Goal: Information Seeking & Learning: Learn about a topic

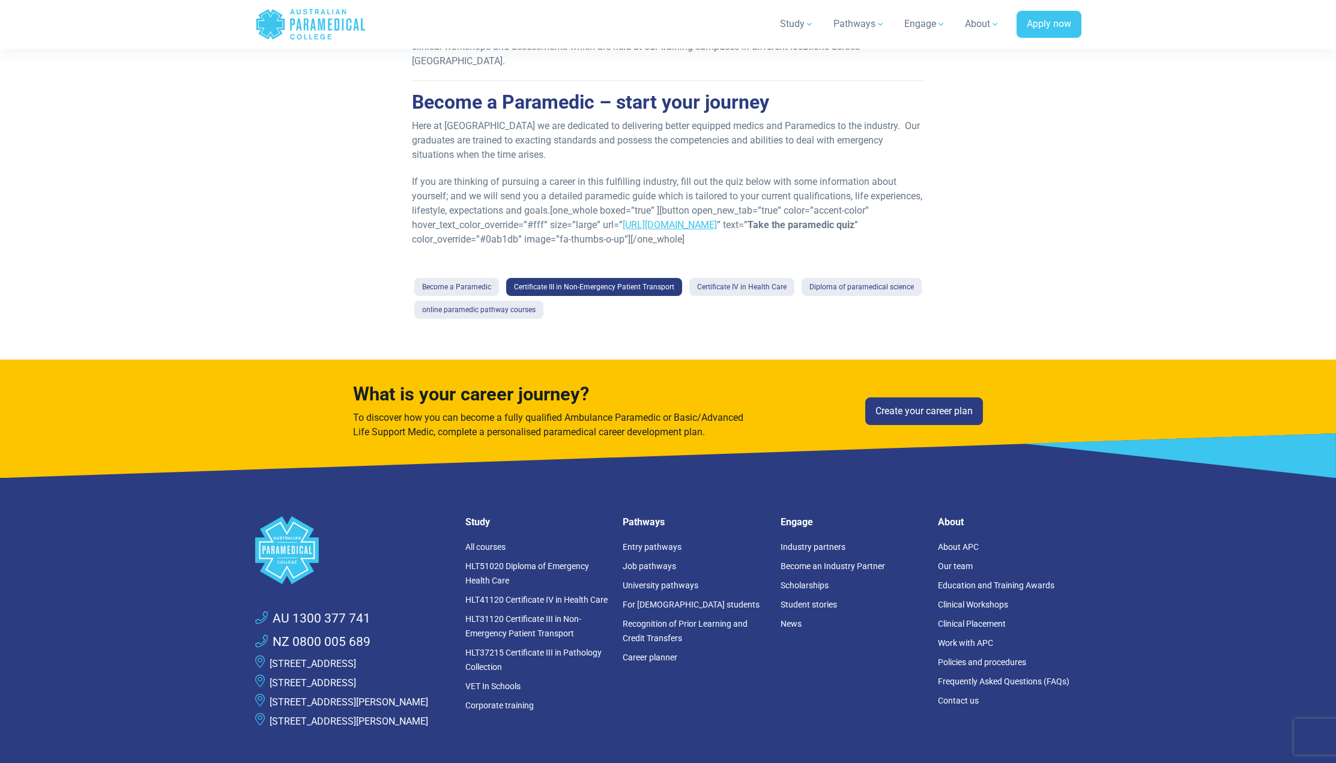
scroll to position [1020, 0]
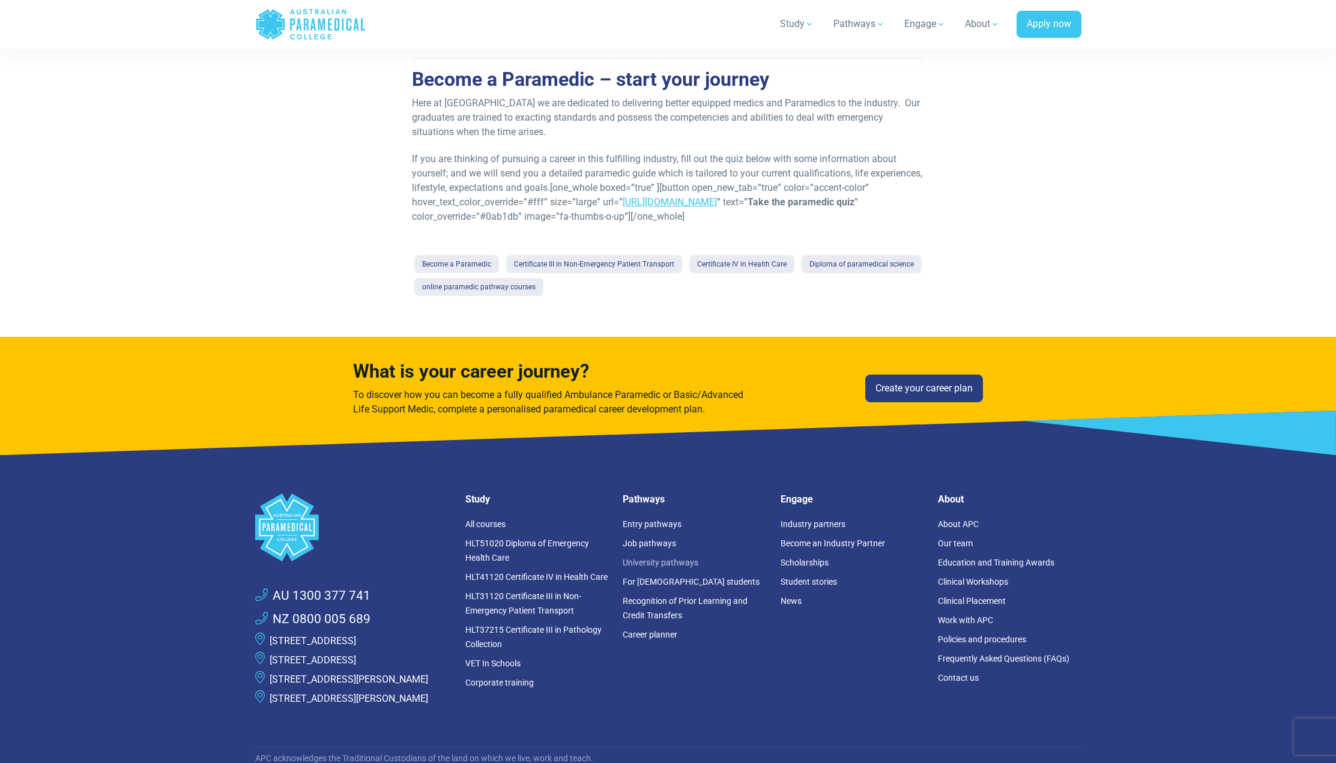
click at [654, 558] on link "University pathways" at bounding box center [660, 563] width 76 height 10
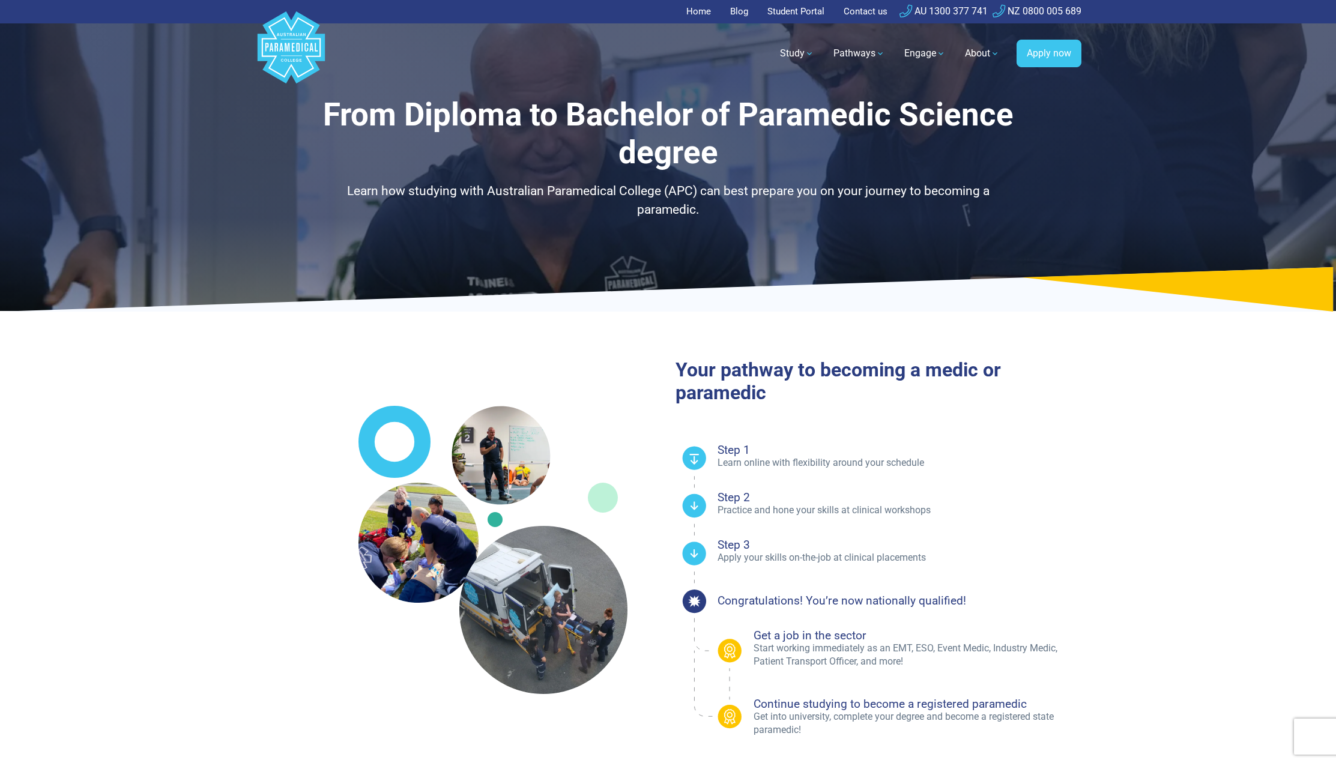
select select "**********"
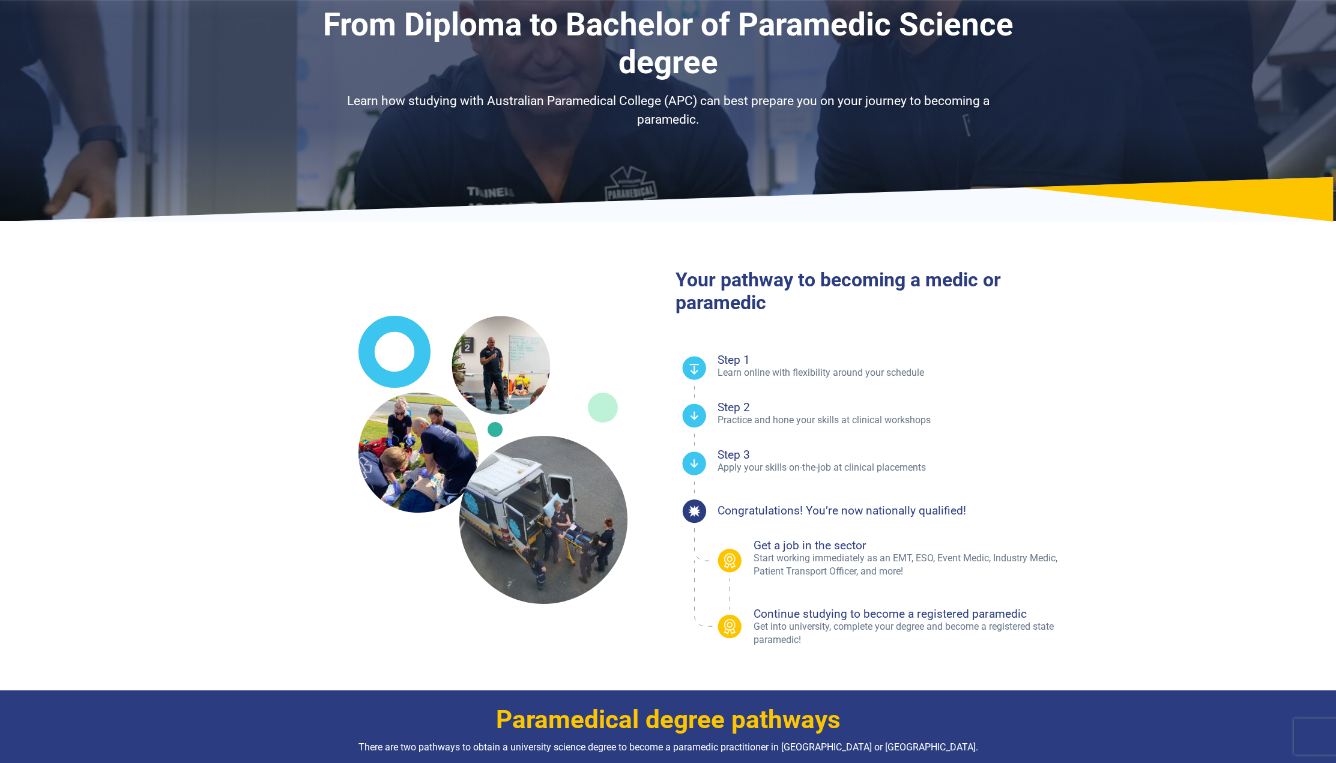
scroll to position [120, 0]
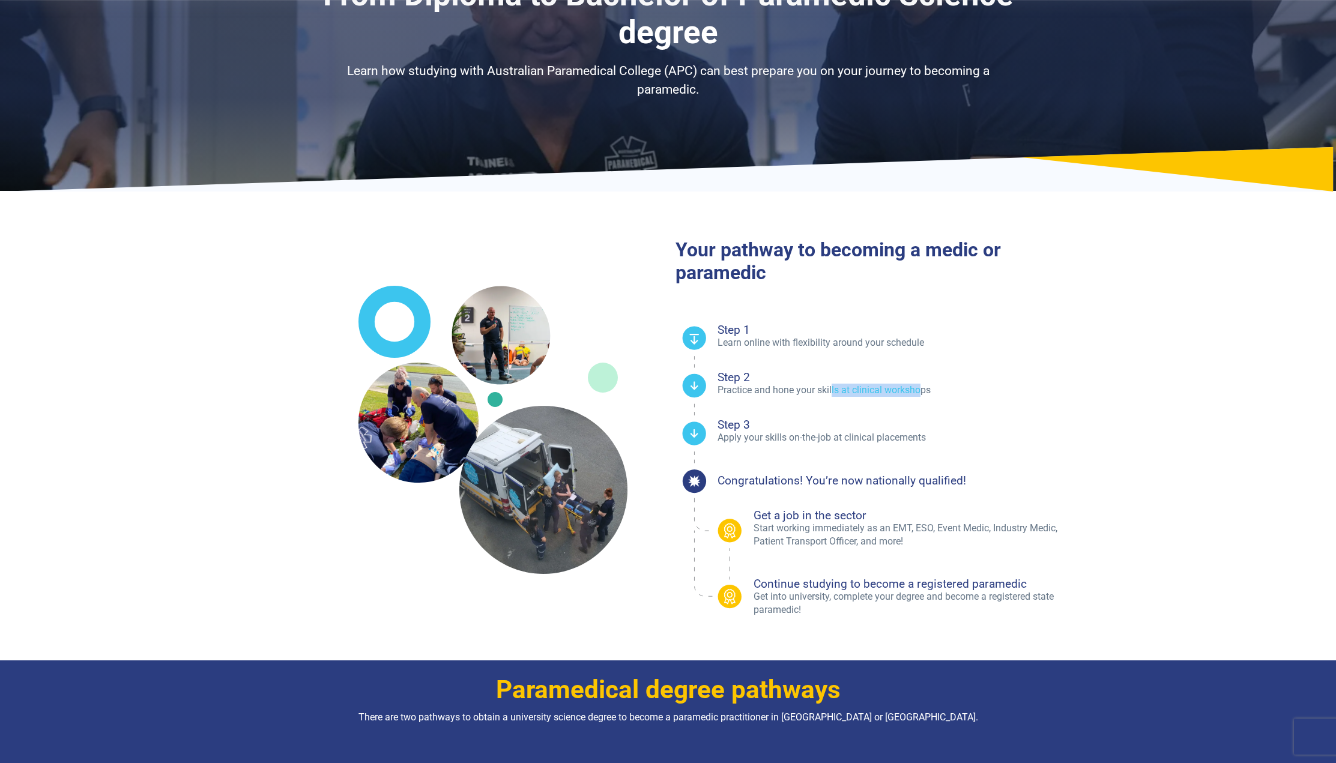
drag, startPoint x: 923, startPoint y: 394, endPoint x: 819, endPoint y: 398, distance: 103.9
click at [830, 395] on p "Practice and hone your skills at clinical workshops" at bounding box center [899, 390] width 364 height 13
click at [780, 427] on h4 "Step 3" at bounding box center [899, 424] width 364 height 11
drag, startPoint x: 770, startPoint y: 433, endPoint x: 891, endPoint y: 447, distance: 122.6
click at [891, 447] on ul "Step 1 Learn online with flexibility around your schedule Step 2 Practice and h…" at bounding box center [899, 408] width 364 height 173
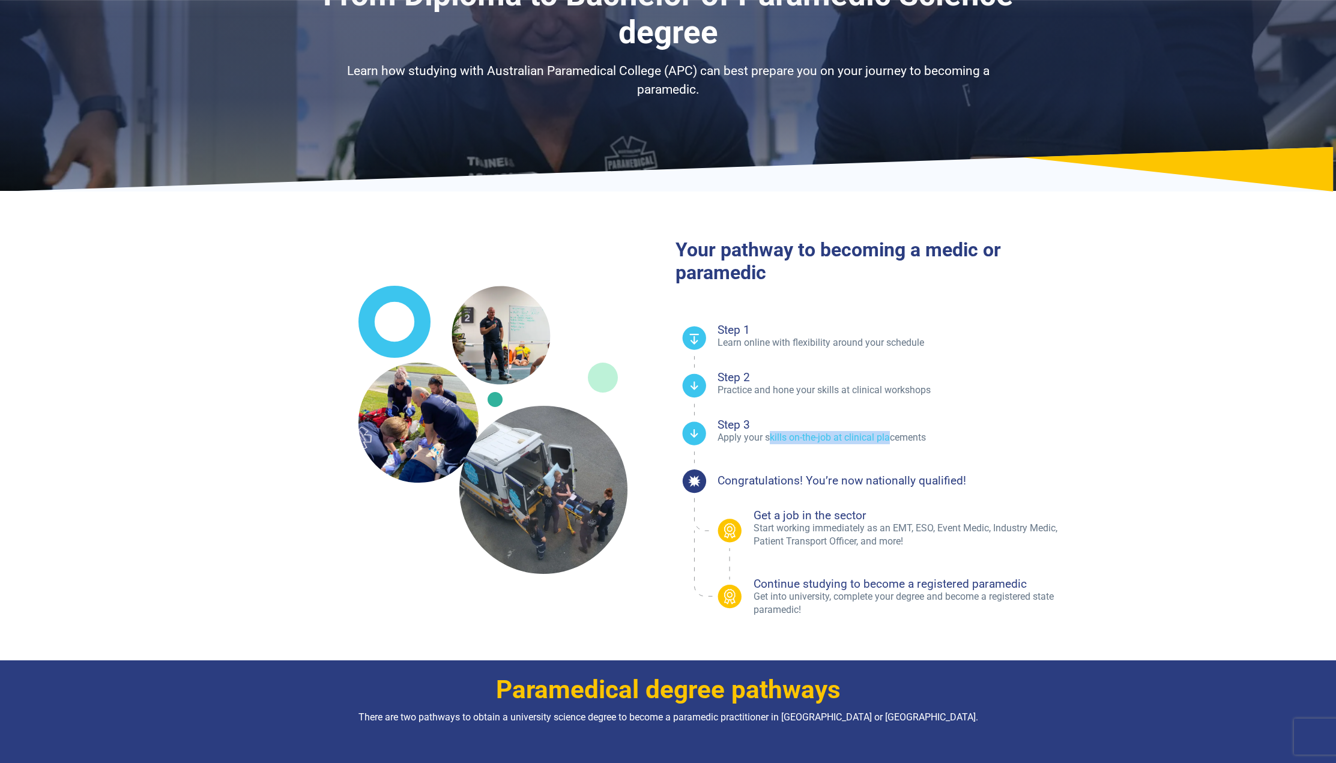
click at [881, 452] on ul "Step 1 Learn online with flexibility around your schedule Step 2 Practice and h…" at bounding box center [899, 408] width 364 height 173
drag, startPoint x: 845, startPoint y: 485, endPoint x: 945, endPoint y: 528, distance: 108.4
click at [945, 528] on div "Step 1 Learn online with flexibility around your schedule Step 2 Practice and h…" at bounding box center [899, 469] width 364 height 295
click at [935, 513] on h4 "Get a job in the sector" at bounding box center [917, 515] width 328 height 11
drag, startPoint x: 833, startPoint y: 594, endPoint x: 1010, endPoint y: 616, distance: 178.0
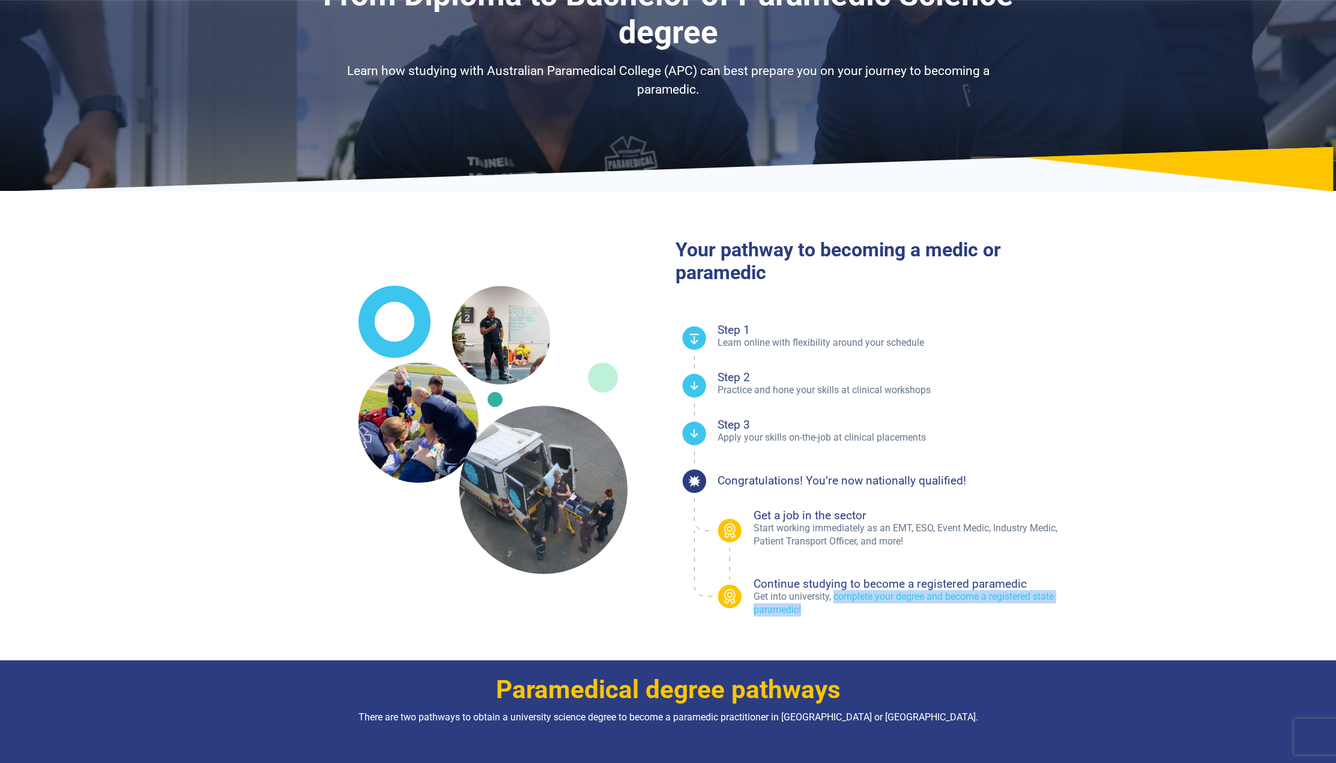
click at [1010, 616] on p "Get into university, complete your degree and become a registered state paramed…" at bounding box center [917, 603] width 328 height 27
click at [939, 559] on ul "Get a job in the sector Start working immediately as an EMT, ESO, Event Medic, …" at bounding box center [899, 563] width 364 height 107
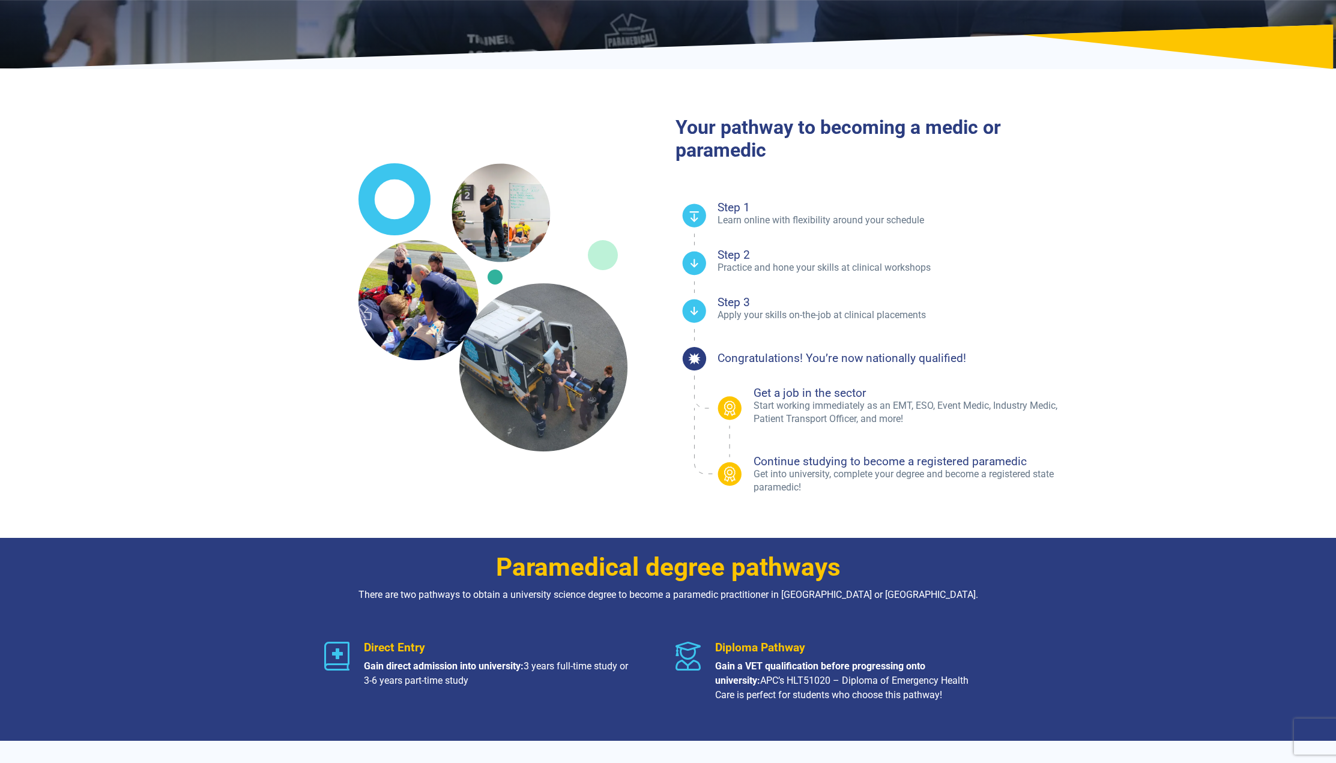
scroll to position [300, 0]
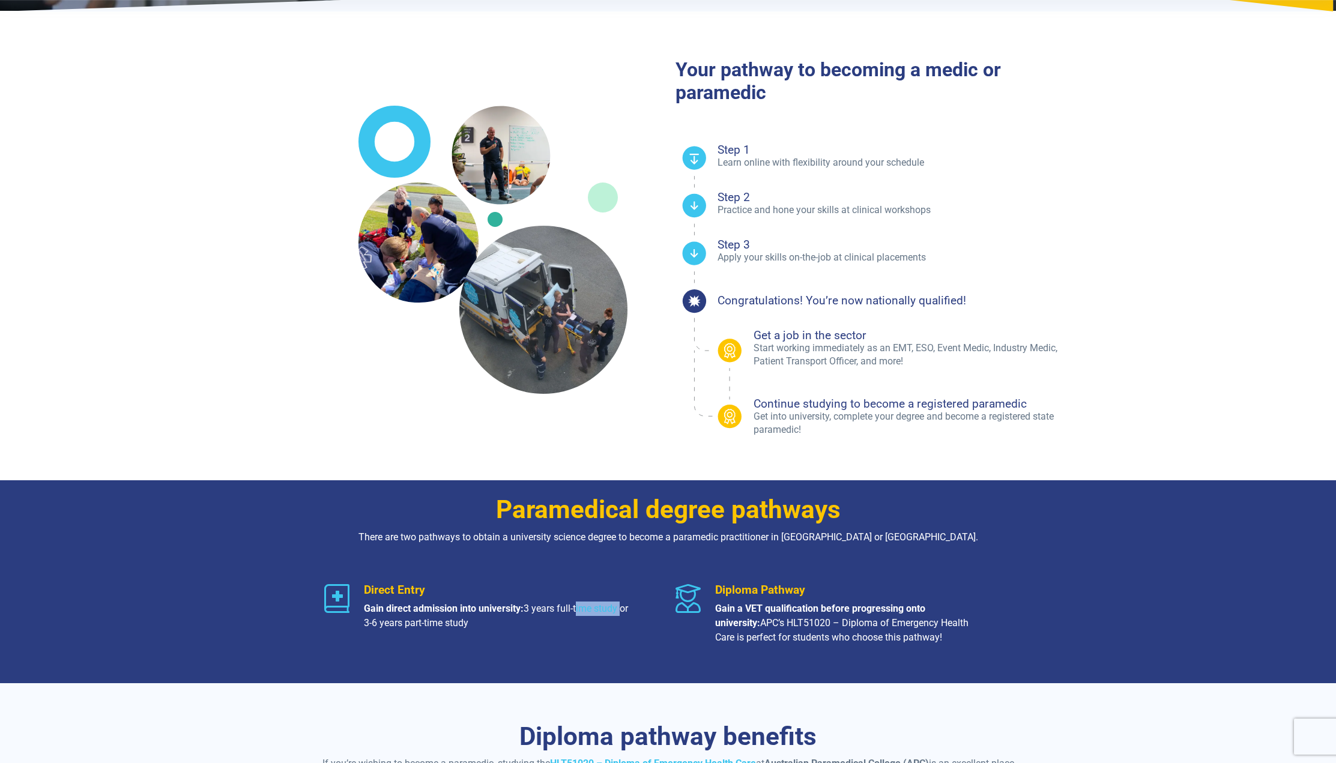
drag, startPoint x: 615, startPoint y: 607, endPoint x: 621, endPoint y: 608, distance: 6.6
click at [621, 608] on p "Gain direct admission into university: 3 years full-time study or 3-6 years par…" at bounding box center [498, 615] width 268 height 29
click at [725, 607] on strong "Gain a VET qualification before progressing onto university:" at bounding box center [820, 616] width 210 height 26
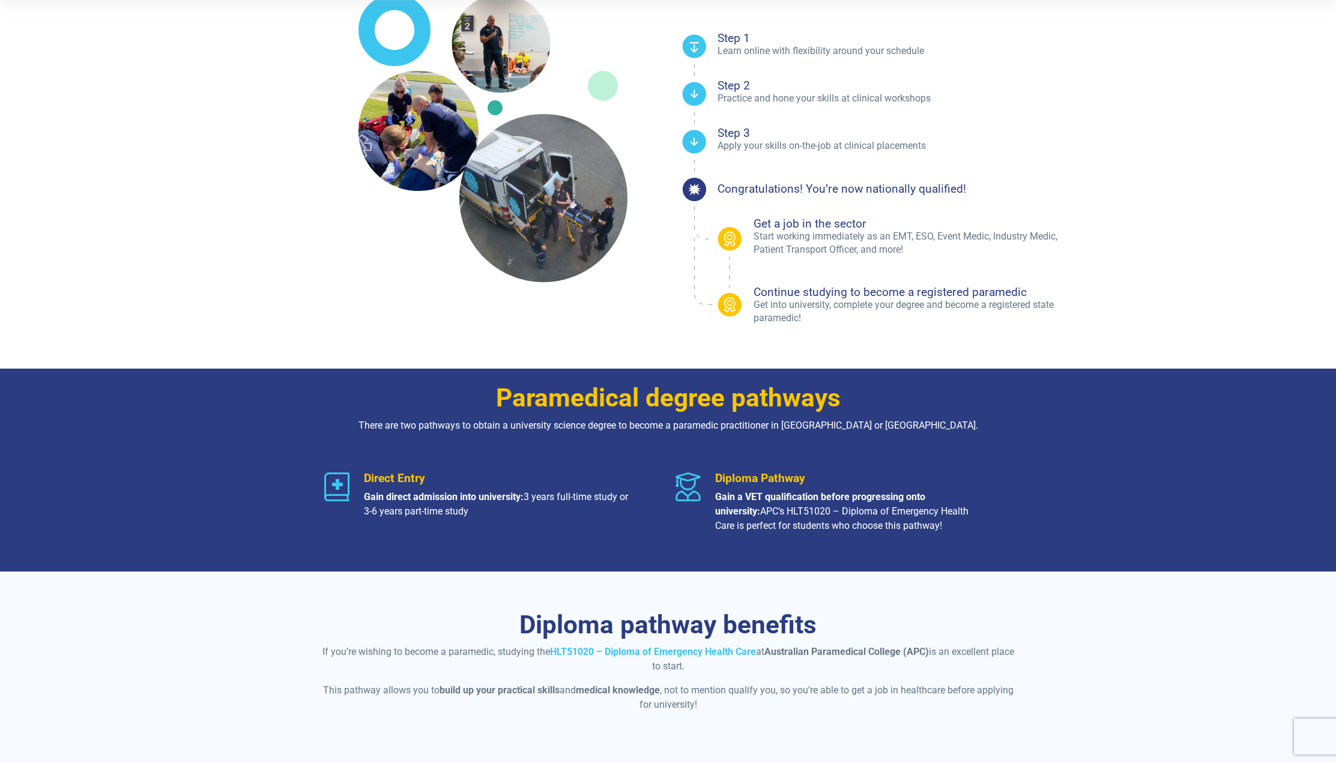
scroll to position [420, 0]
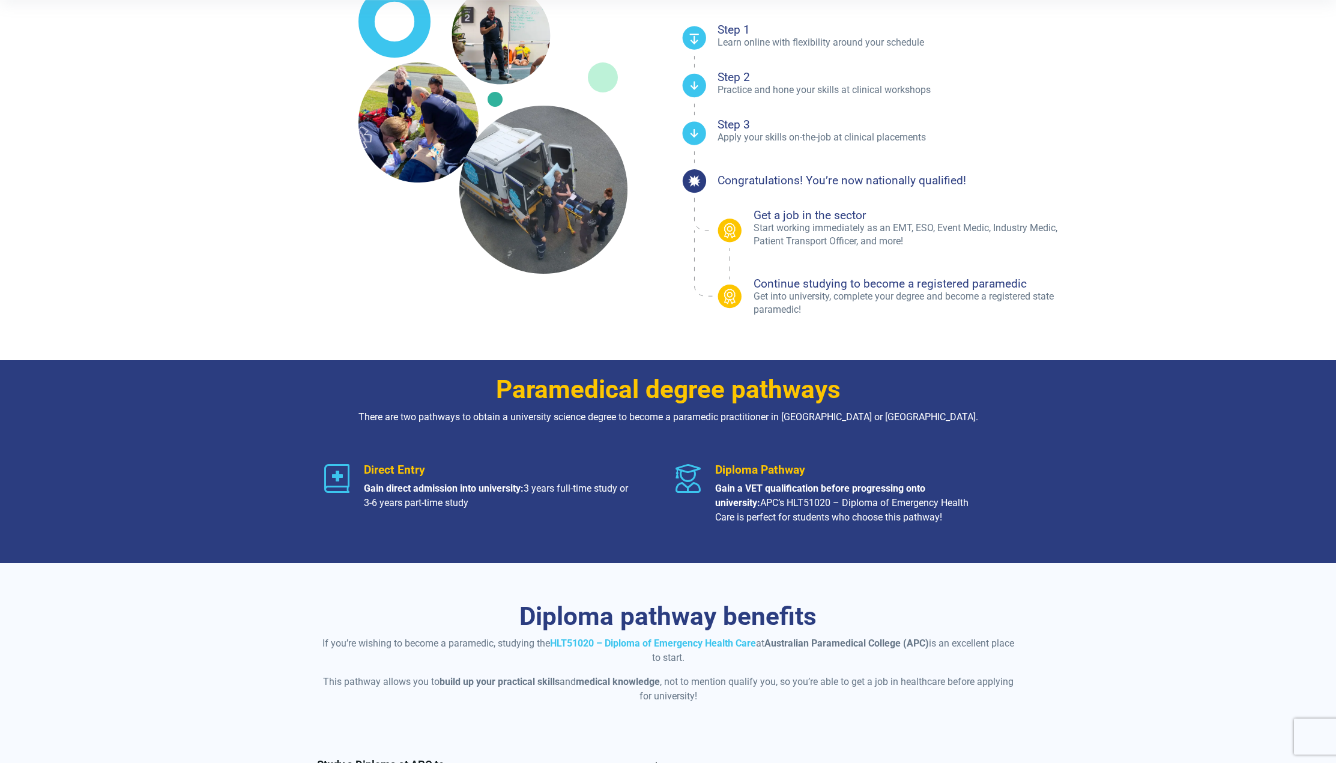
click at [403, 486] on strong "Gain direct admission into university:" at bounding box center [444, 488] width 160 height 11
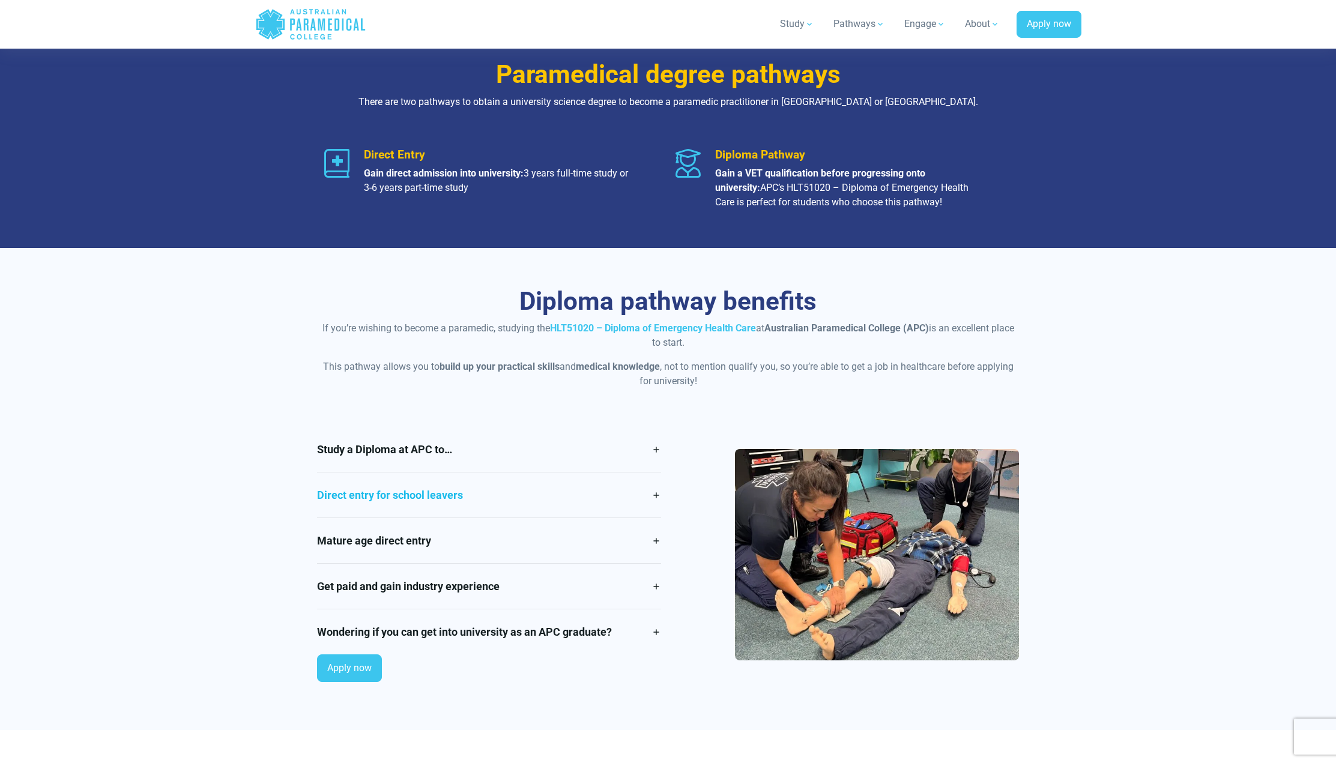
scroll to position [780, 0]
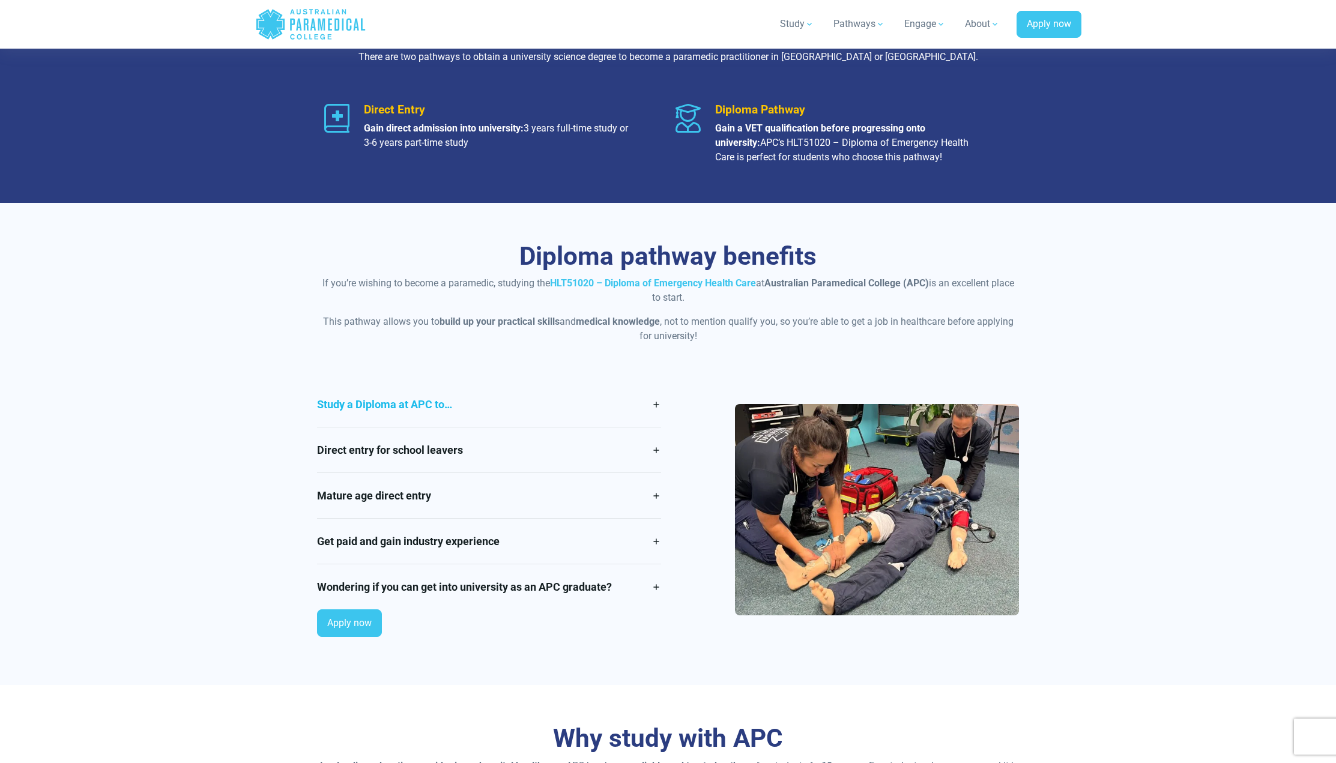
click at [465, 403] on link "Study a Diploma at APC to…" at bounding box center [489, 404] width 344 height 45
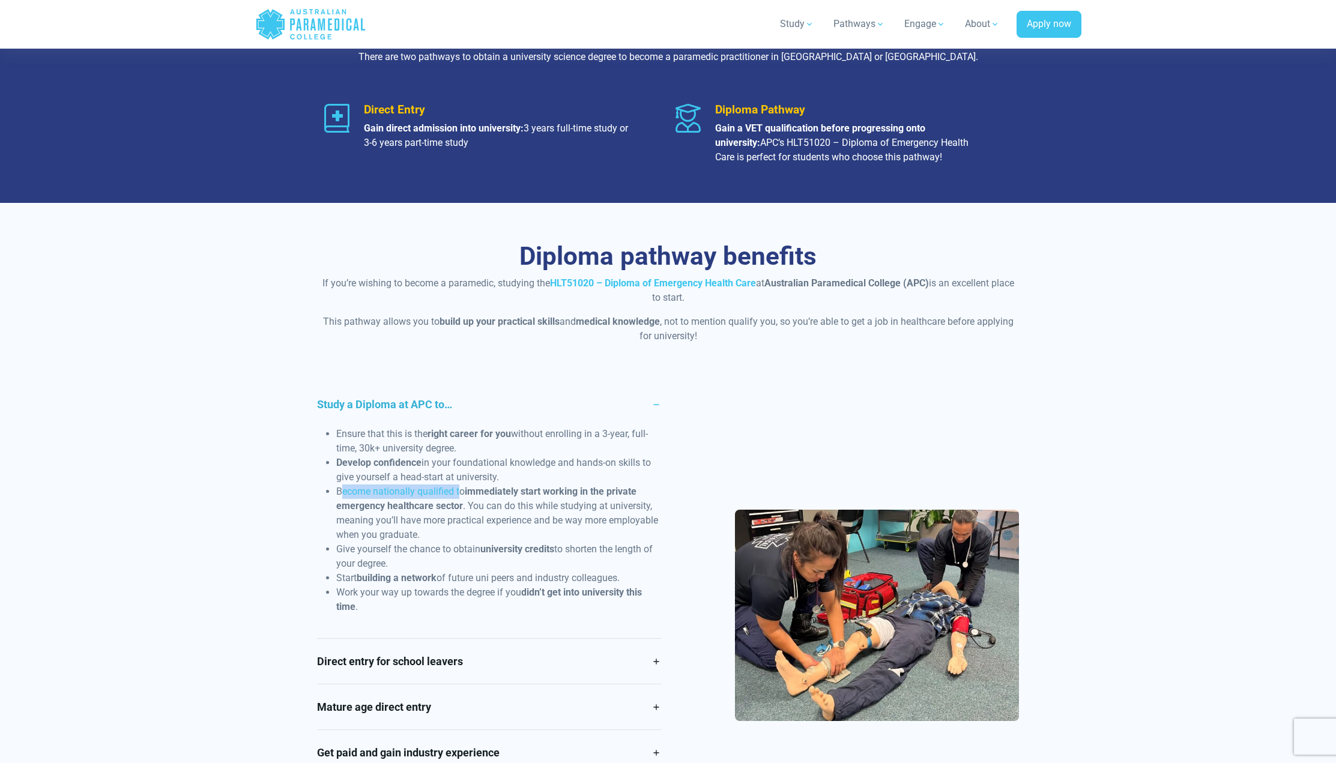
drag, startPoint x: 342, startPoint y: 489, endPoint x: 459, endPoint y: 496, distance: 117.2
click at [459, 496] on span "Become nationally qualified to" at bounding box center [400, 491] width 128 height 11
click at [463, 492] on span "Become nationally qualified to" at bounding box center [400, 491] width 128 height 11
click at [678, 514] on div "Study a Diploma at APC to… Ensure that this is the right career for you without…" at bounding box center [668, 620] width 717 height 476
drag, startPoint x: 610, startPoint y: 489, endPoint x: 462, endPoint y: 512, distance: 150.0
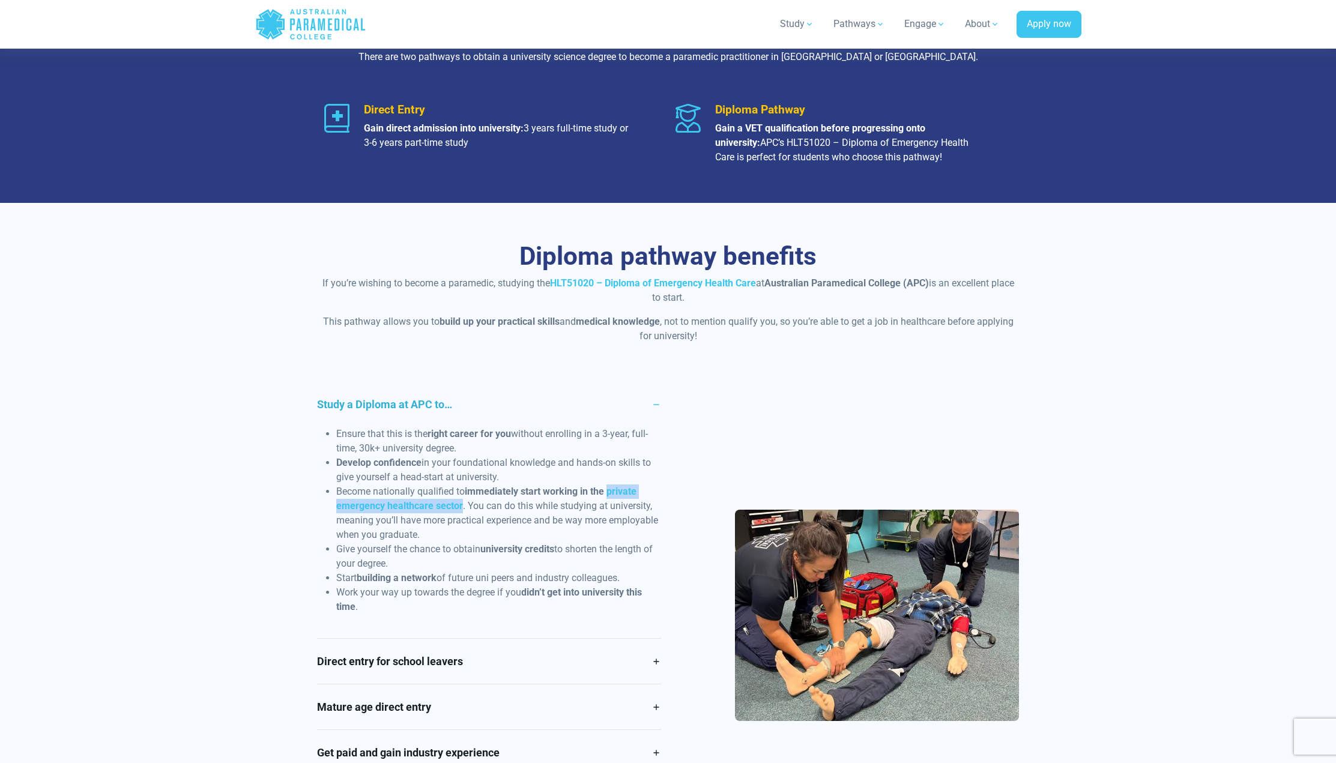
click at [462, 512] on li "Become nationally qualified to immediately start working in the private emergen…" at bounding box center [498, 513] width 325 height 58
click at [588, 510] on span ". You can do this while studying at university, meaning you’ll have more practi…" at bounding box center [497, 520] width 322 height 40
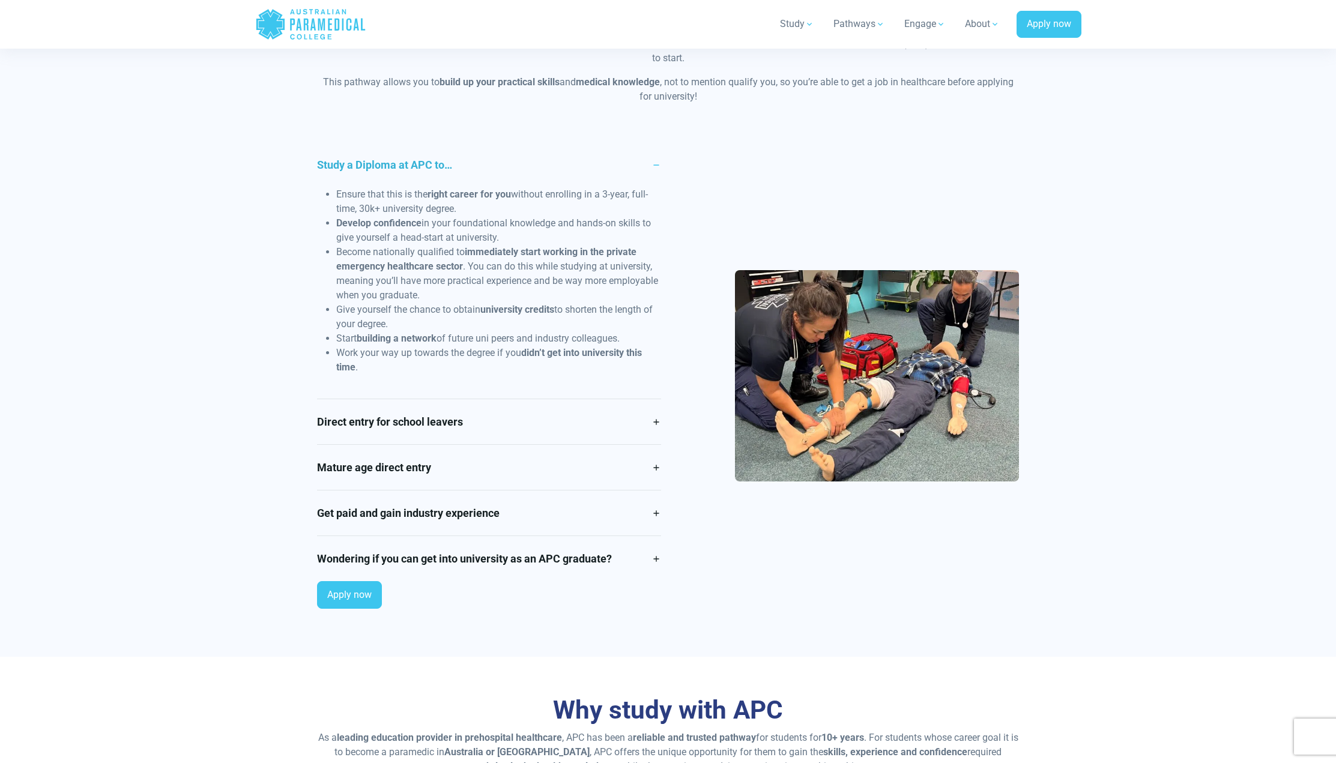
scroll to position [1020, 0]
click at [502, 561] on link "Wondering if you can get into university as an APC graduate?" at bounding box center [489, 557] width 344 height 45
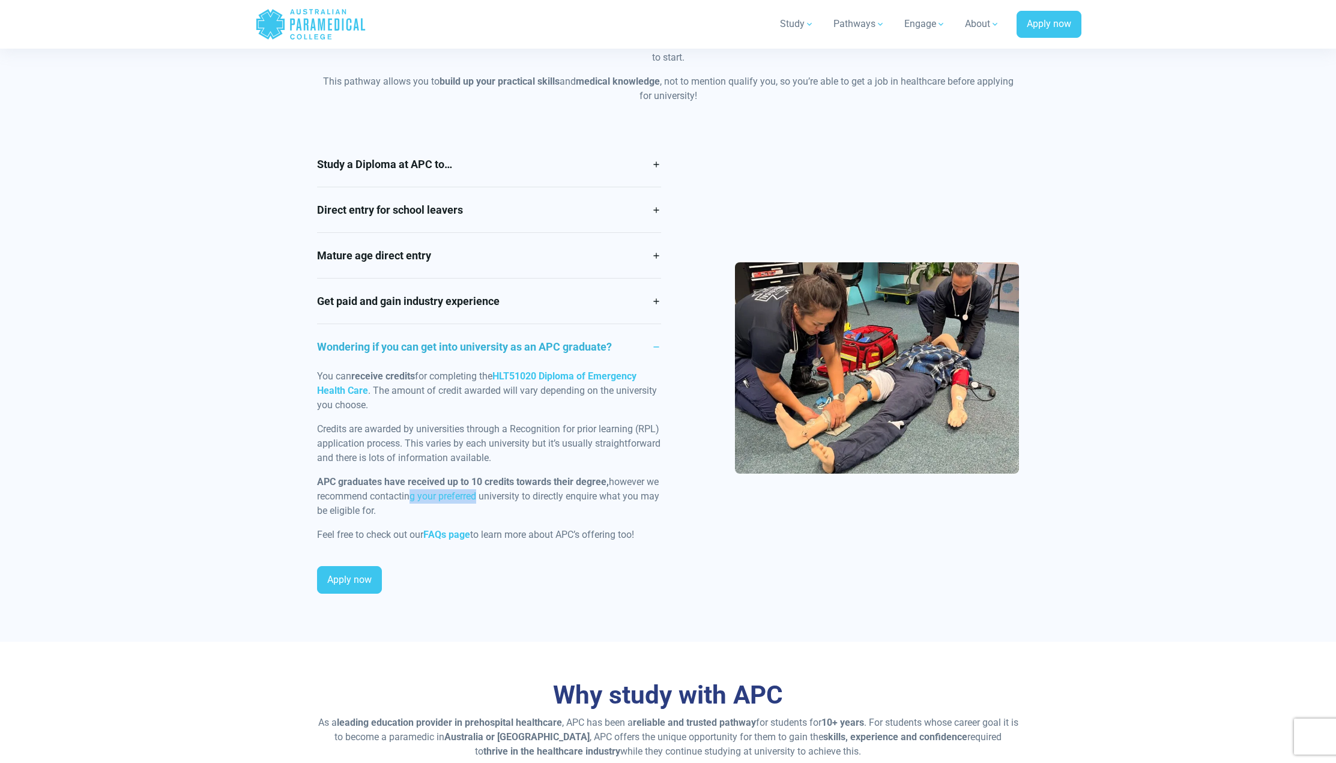
drag, startPoint x: 418, startPoint y: 494, endPoint x: 477, endPoint y: 498, distance: 58.9
click at [477, 498] on p "APC graduates have received up to 10 credits towards their degree, however we r…" at bounding box center [489, 496] width 344 height 43
click at [481, 477] on b "APC graduates have received up to 10 credits towards their degree," at bounding box center [463, 481] width 292 height 11
click at [491, 480] on b "APC graduates have received up to 10 credits towards their degree," at bounding box center [463, 481] width 292 height 11
click at [351, 573] on link "Apply now" at bounding box center [349, 580] width 65 height 28
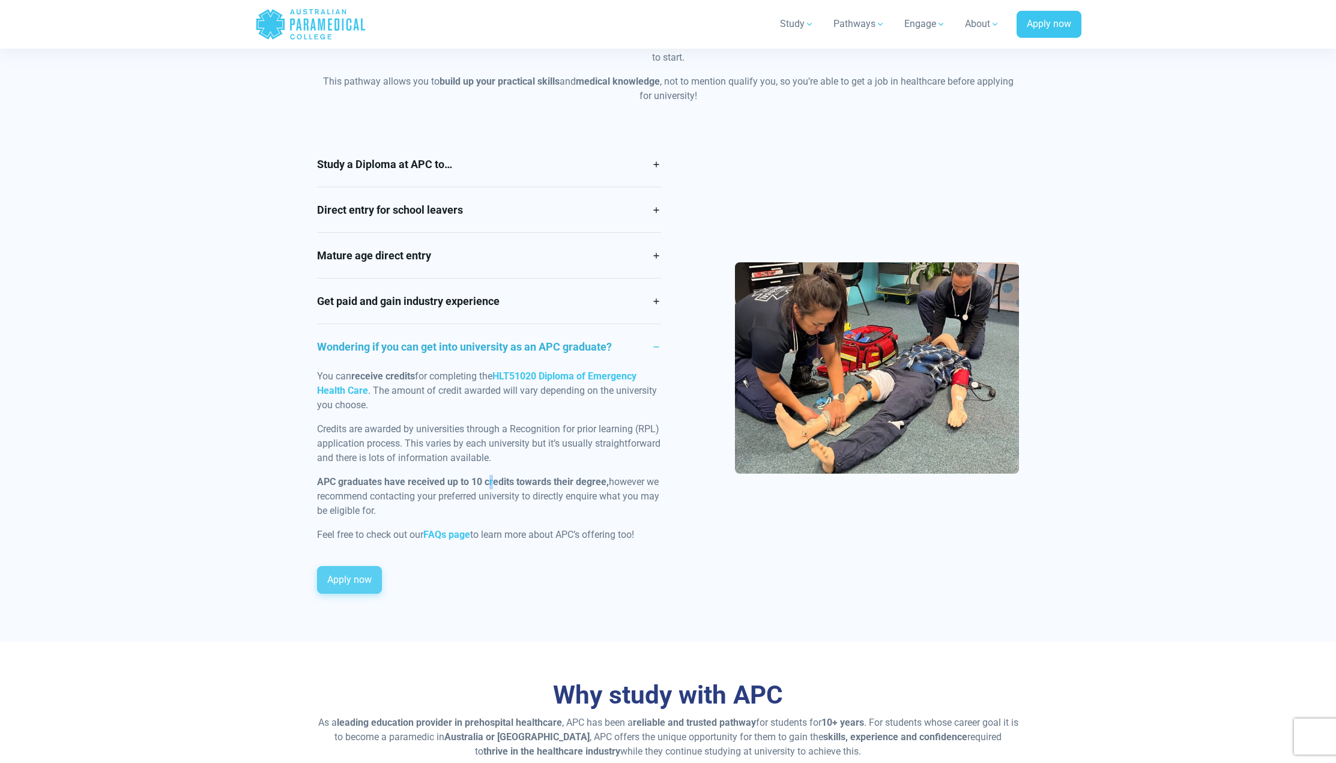
scroll to position [3222, 0]
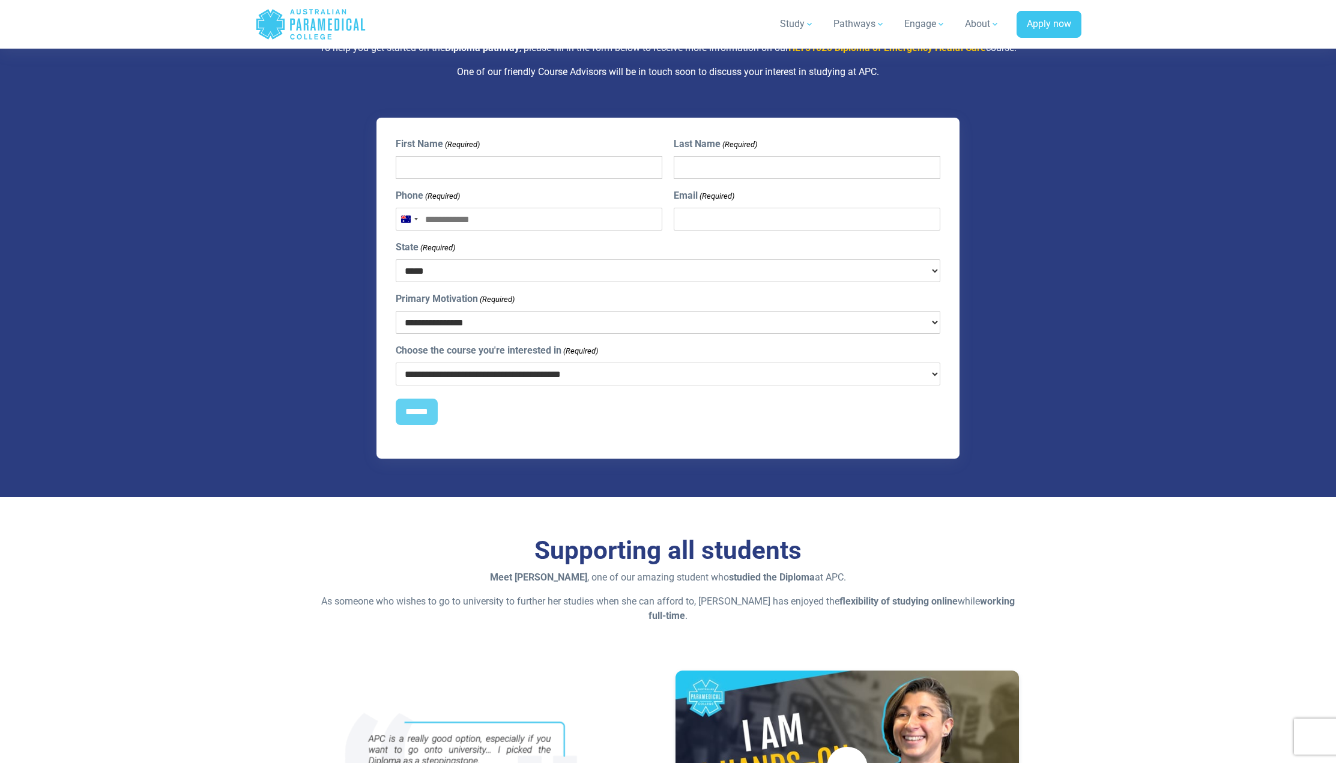
click at [309, 1] on header "Home Blog Student Portal Contact us AU 1300 377 741 NZ 0800 005 689 .logo-block…" at bounding box center [668, 24] width 1336 height 49
click at [301, 19] on icon ".logo-horizontal-c1{fill:#3CC5EE;} .logo-horizontal-c3{fill:#3CC5EE;} .logo-hor…" at bounding box center [310, 24] width 111 height 39
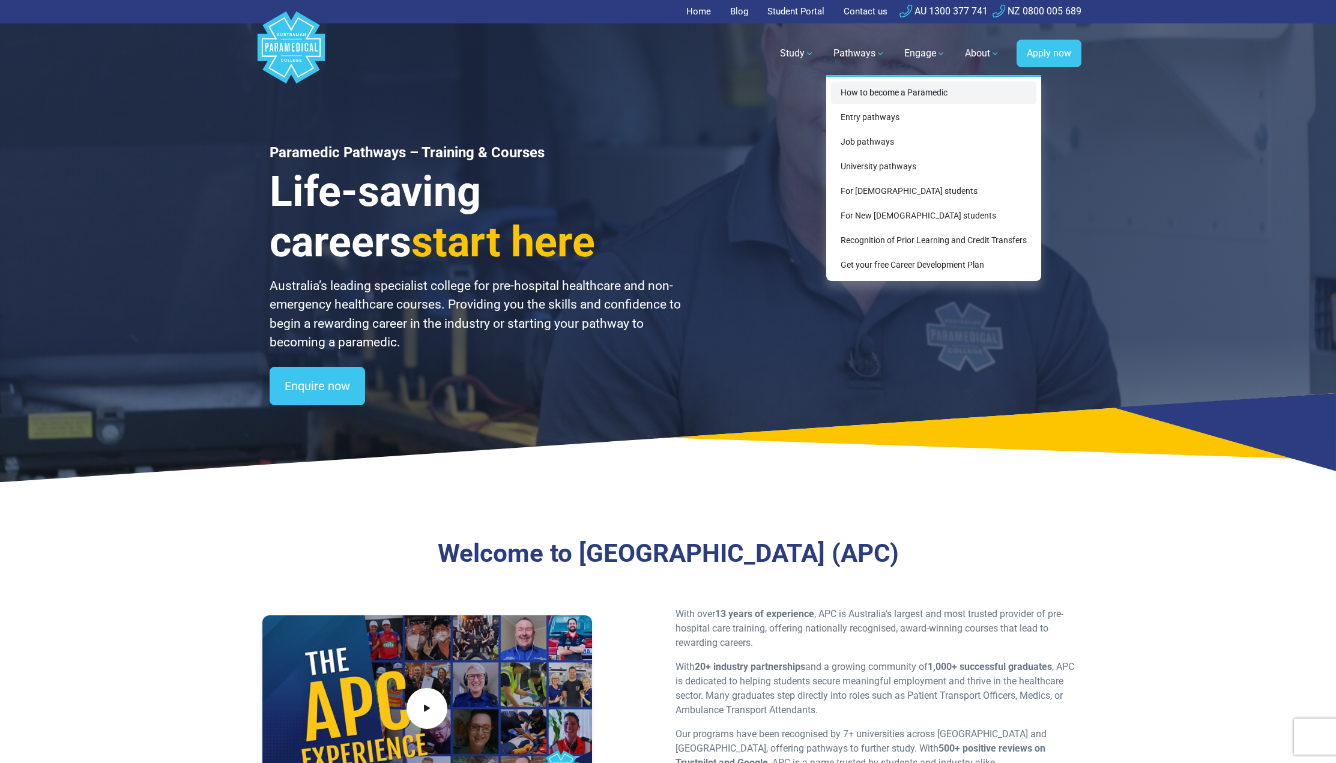
click at [869, 91] on link "How to become a Paramedic" at bounding box center [933, 93] width 205 height 22
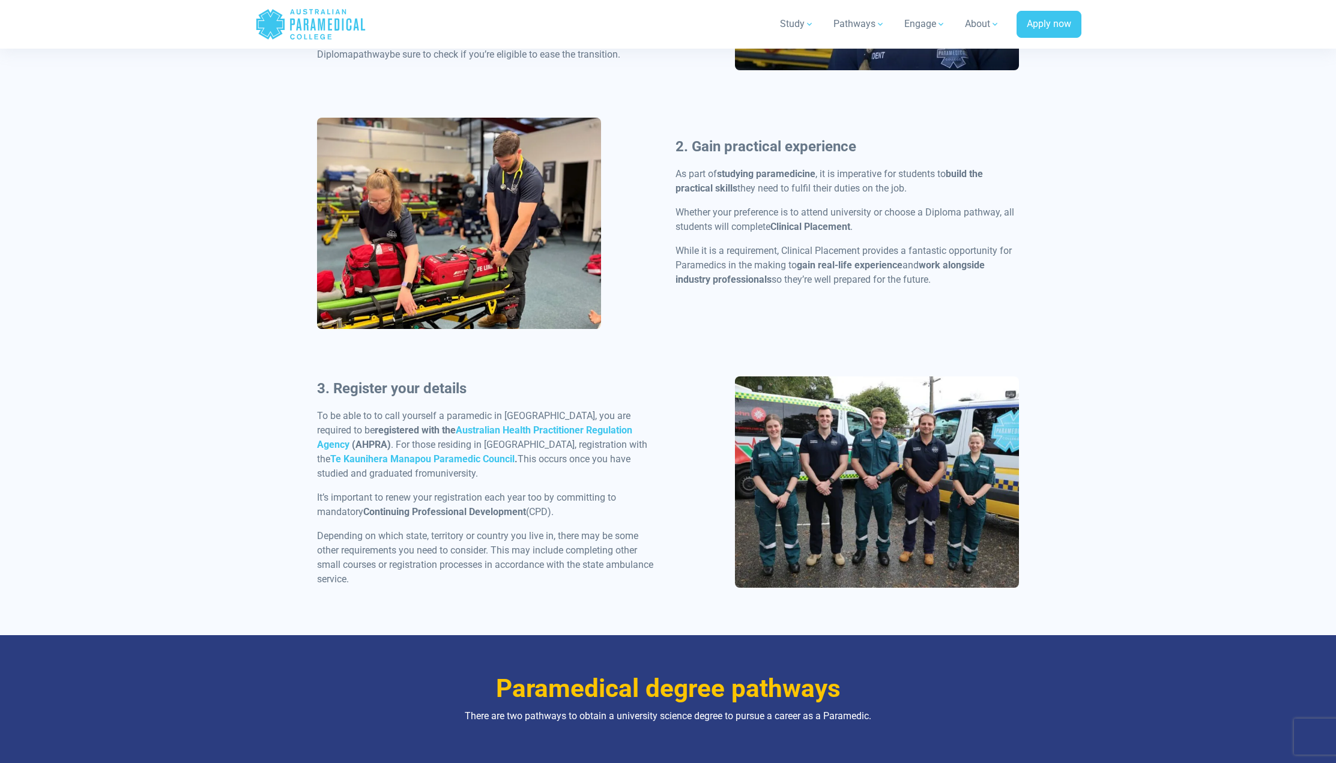
scroll to position [840, 0]
